Goal: Find specific page/section

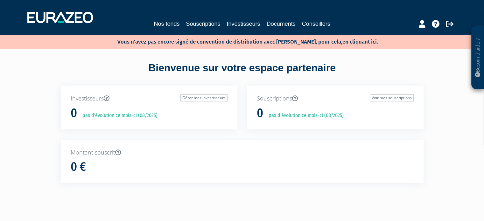
click at [157, 29] on div "Nos fonds Souscriptions Investisseurs Documents Conseillers" at bounding box center [242, 18] width 439 height 24
click at [159, 26] on link "Nos fonds" at bounding box center [167, 23] width 26 height 9
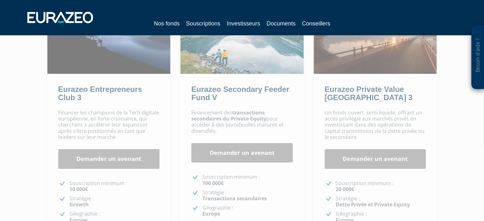
scroll to position [102, 0]
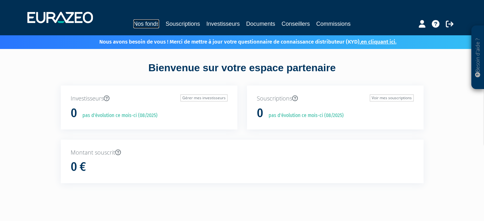
drag, startPoint x: 0, startPoint y: 0, endPoint x: 130, endPoint y: 21, distance: 131.6
click at [133, 21] on link "Nos fonds" at bounding box center [146, 23] width 26 height 9
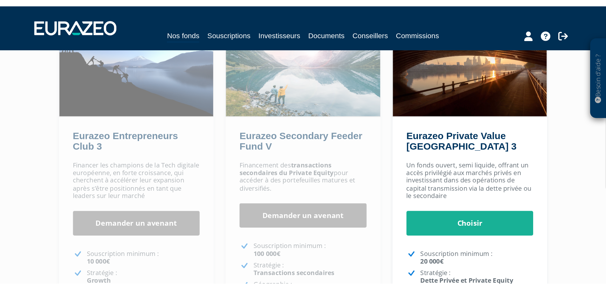
scroll to position [98, 0]
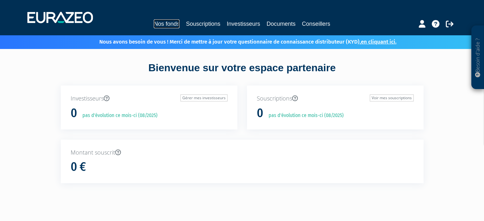
click at [168, 25] on link "Nos fonds" at bounding box center [167, 23] width 26 height 9
